Goal: Information Seeking & Learning: Find contact information

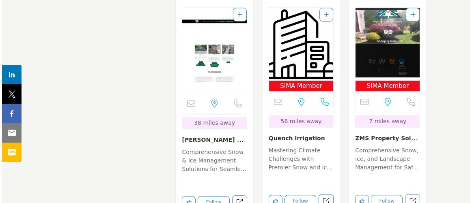
scroll to position [1106, 0]
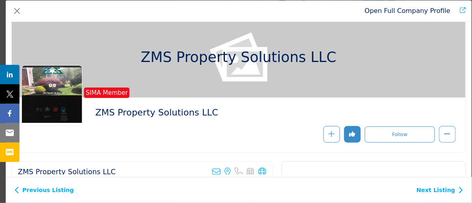
scroll to position [0, 0]
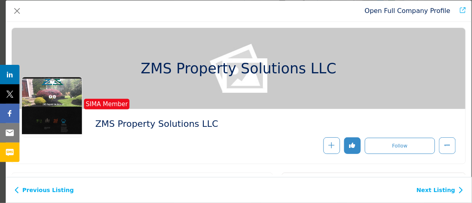
drag, startPoint x: 95, startPoint y: 116, endPoint x: 115, endPoint y: 123, distance: 20.6
click at [115, 123] on div "SIMA Member" at bounding box center [75, 107] width 108 height 61
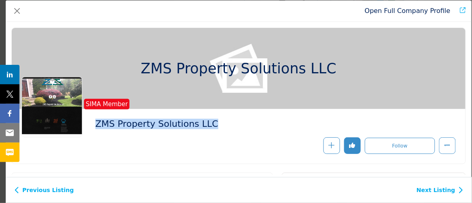
drag, startPoint x: 207, startPoint y: 123, endPoint x: 109, endPoint y: 131, distance: 97.6
click at [109, 133] on div "SIMA Member ZMS Property Solutions LLC" at bounding box center [238, 136] width 434 height 35
copy div "ZMS Property Solutions LLC"
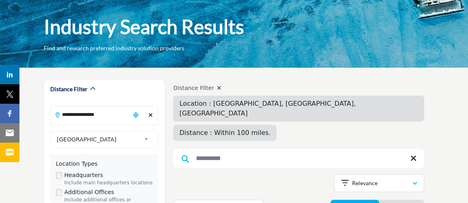
scroll to position [73, 0]
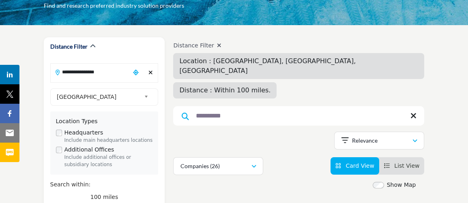
drag, startPoint x: 266, startPoint y: 141, endPoint x: 257, endPoint y: 197, distance: 56.8
drag, startPoint x: 257, startPoint y: 197, endPoint x: 206, endPoint y: 165, distance: 60.0
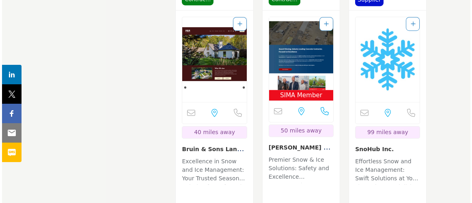
scroll to position [1364, 0]
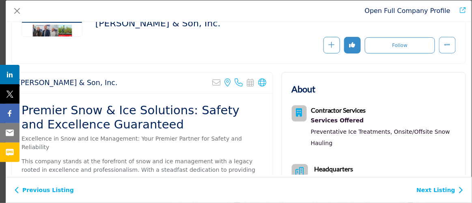
scroll to position [73, 0]
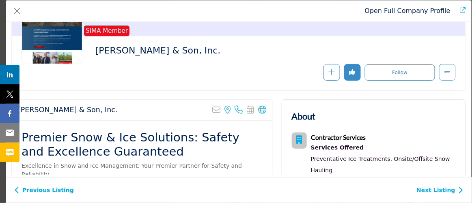
drag, startPoint x: 93, startPoint y: 54, endPoint x: 115, endPoint y: 58, distance: 22.6
click at [116, 56] on div "SIMA Member" at bounding box center [75, 33] width 108 height 61
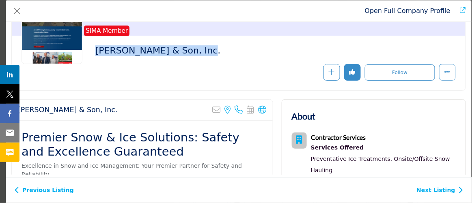
drag, startPoint x: 201, startPoint y: 54, endPoint x: 103, endPoint y: 60, distance: 98.3
click at [103, 60] on div "SIMA Member [PERSON_NAME] & Son, Inc." at bounding box center [238, 62] width 434 height 35
copy div "[PERSON_NAME] & Son, Inc."
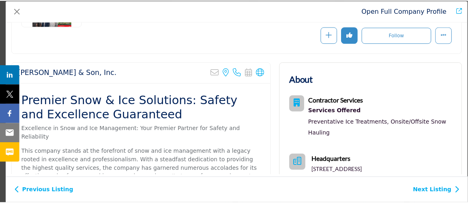
scroll to position [110, 0]
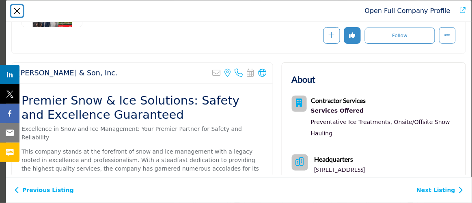
click at [13, 16] on button "Close" at bounding box center [16, 10] width 11 height 11
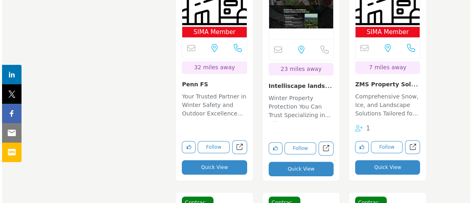
scroll to position [1695, 0]
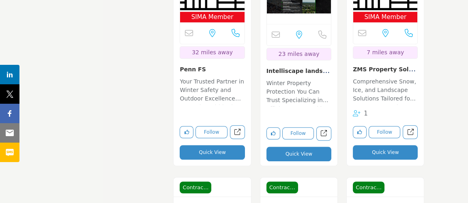
click at [293, 147] on button "Quick View" at bounding box center [298, 154] width 65 height 15
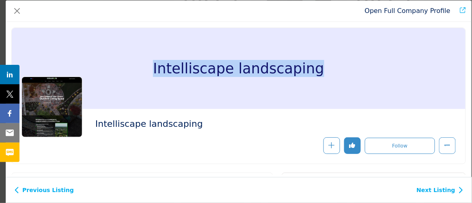
drag, startPoint x: 154, startPoint y: 66, endPoint x: 301, endPoint y: 75, distance: 147.5
click at [324, 77] on div "Intelliscape landscaping" at bounding box center [238, 68] width 453 height 81
copy h1 "Intelliscape landscaping"
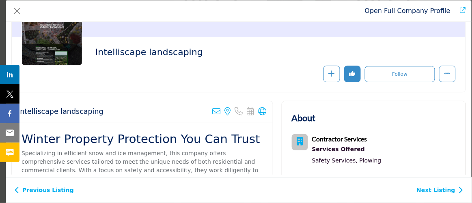
scroll to position [36, 0]
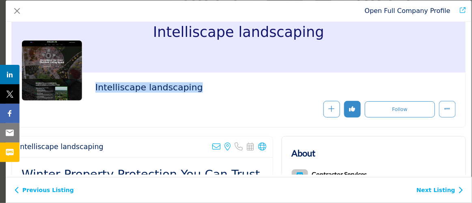
drag, startPoint x: 197, startPoint y: 87, endPoint x: 92, endPoint y: 94, distance: 105.7
click at [92, 94] on div "Intelliscape landscaping" at bounding box center [238, 99] width 434 height 35
copy h2 "Intelliscape landscaping"
